Goal: Task Accomplishment & Management: Manage account settings

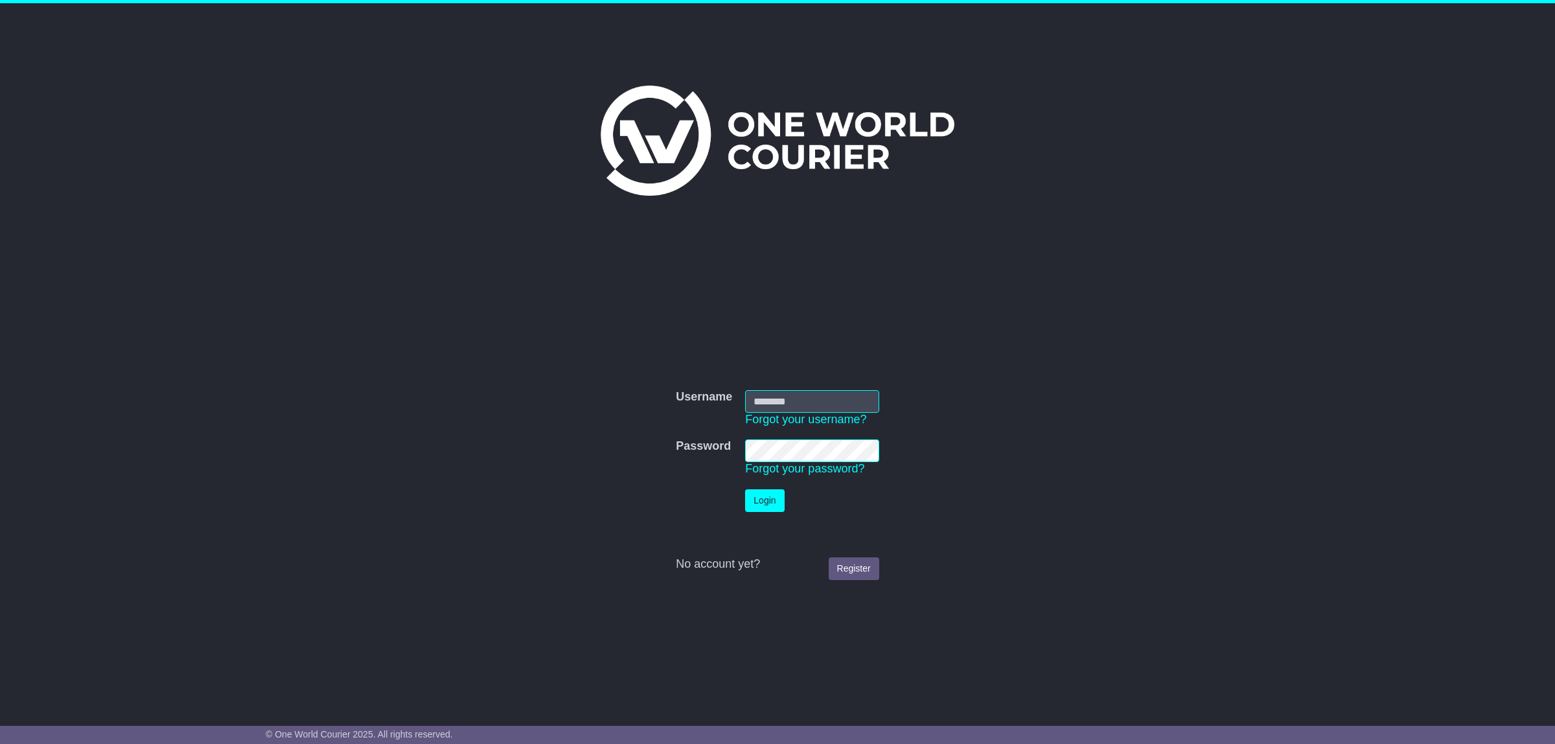
type input "**********"
click at [774, 504] on button "Login" at bounding box center [764, 500] width 39 height 23
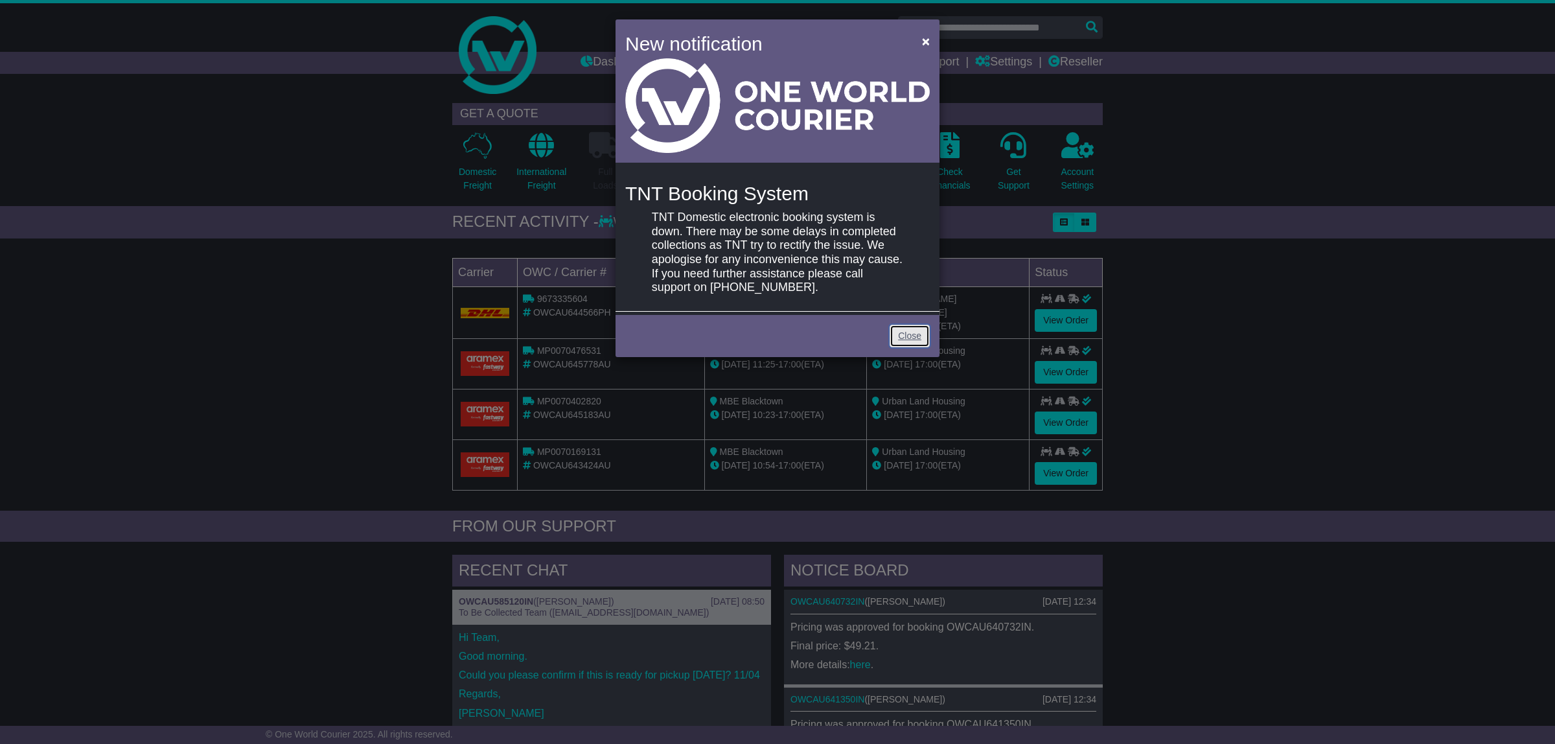
click at [914, 336] on link "Close" at bounding box center [910, 336] width 40 height 23
